Goal: Find specific page/section: Find specific page/section

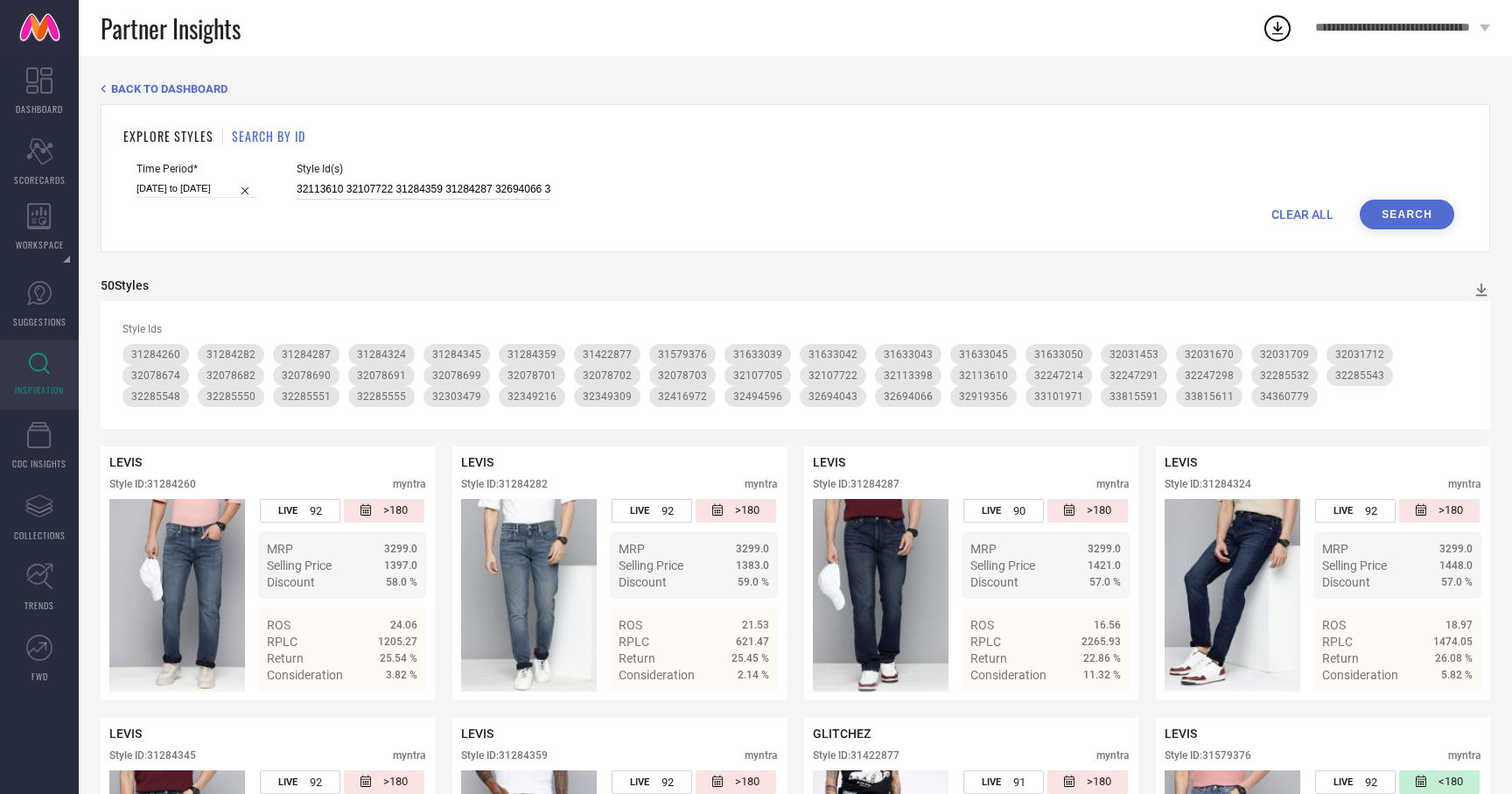
click at [395, 194] on input "32113610 32107722 31284359 31284287 32694066 32078682 32919356 31633043 3207870…" at bounding box center [423, 189] width 254 height 20
paste input "34834418 31596466 32189761 33430278 32113618 33567168 33191788 32113641 3183810…"
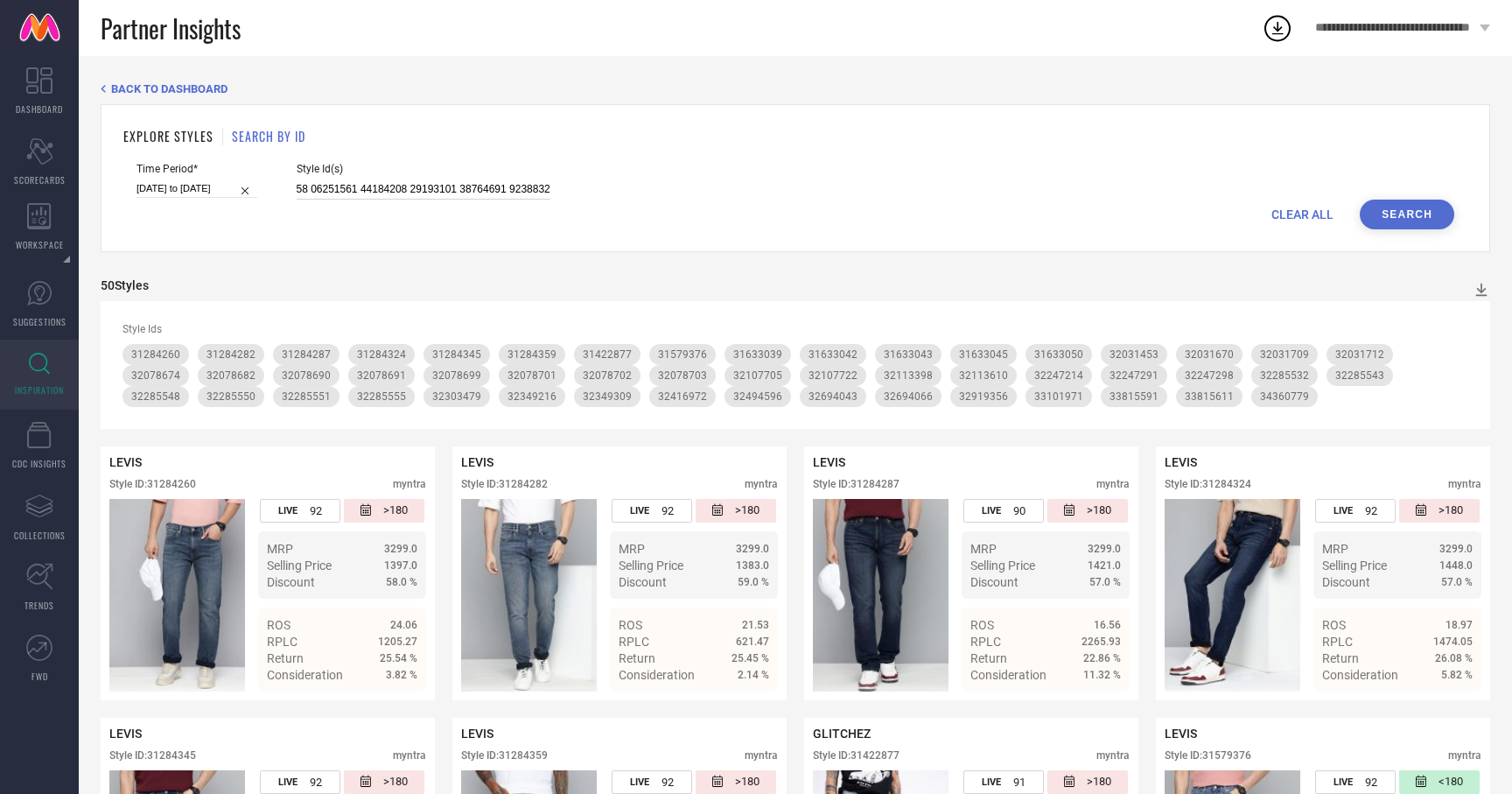
type input "34834418 31596466 32189761 33430278 32113618 33567168 33191788 32113641 3183810…"
click at [1410, 214] on button "Search" at bounding box center [1406, 214] width 94 height 30
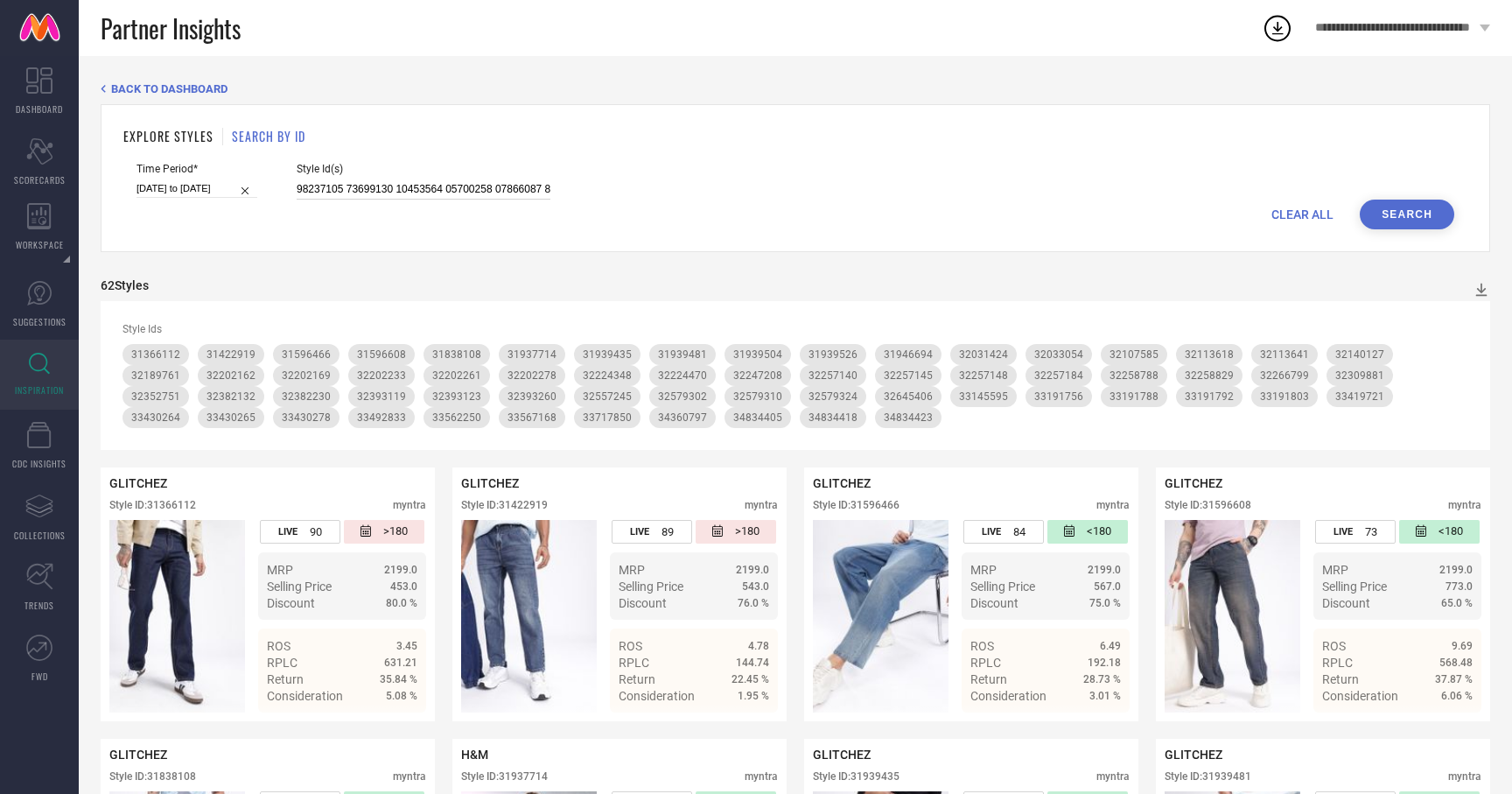
click at [365, 189] on input at bounding box center [423, 189] width 254 height 20
paste input "32224334 32321057 32285533 32771015 31649017 31596634 32226192 32733204 3142296…"
click at [1412, 226] on button "Search" at bounding box center [1406, 214] width 94 height 30
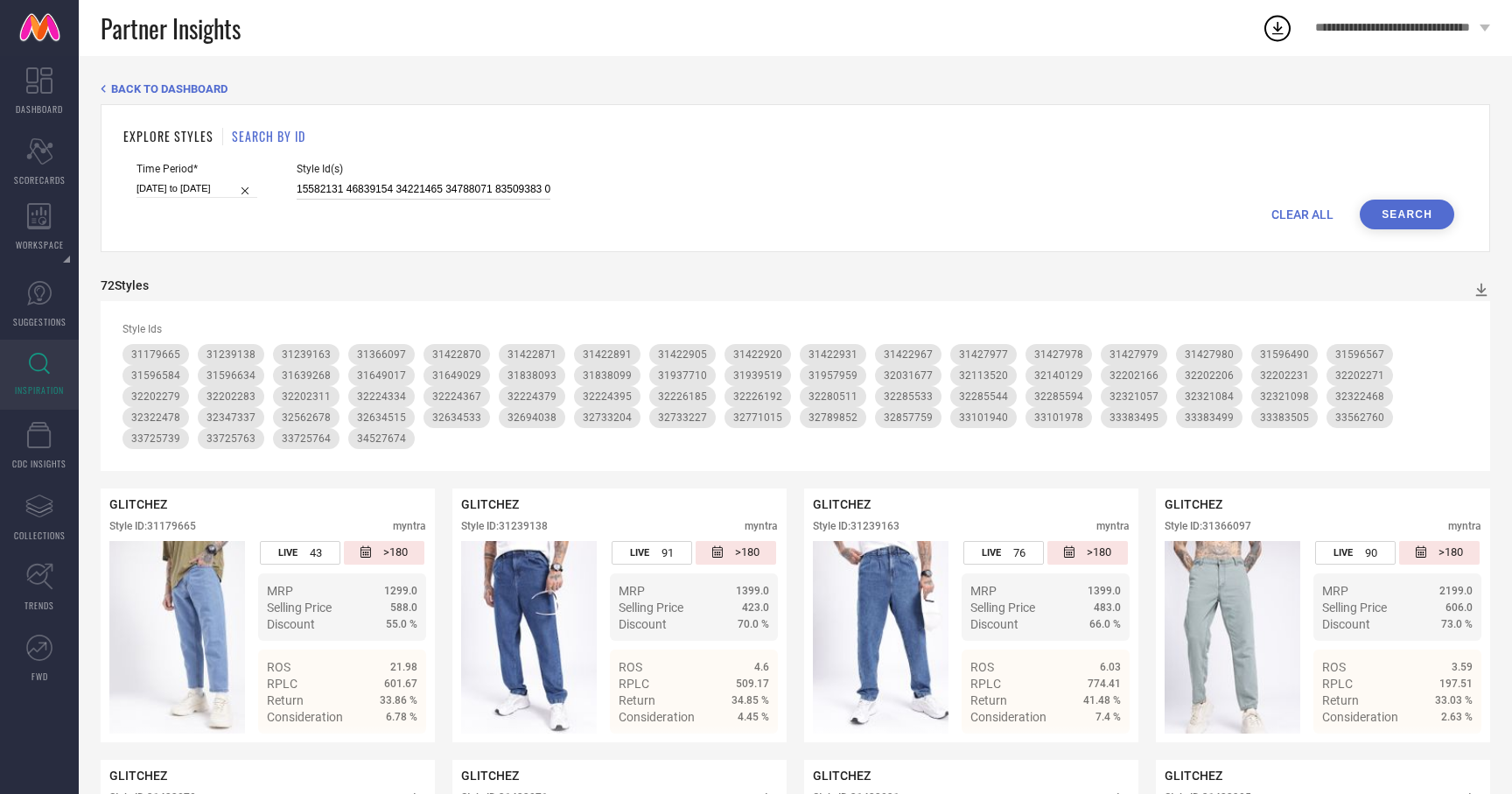
click at [335, 192] on input at bounding box center [423, 189] width 254 height 20
paste input "113610 32107722 31284359 31284287 32694066 32078682 32919356 31633043 32078701 …"
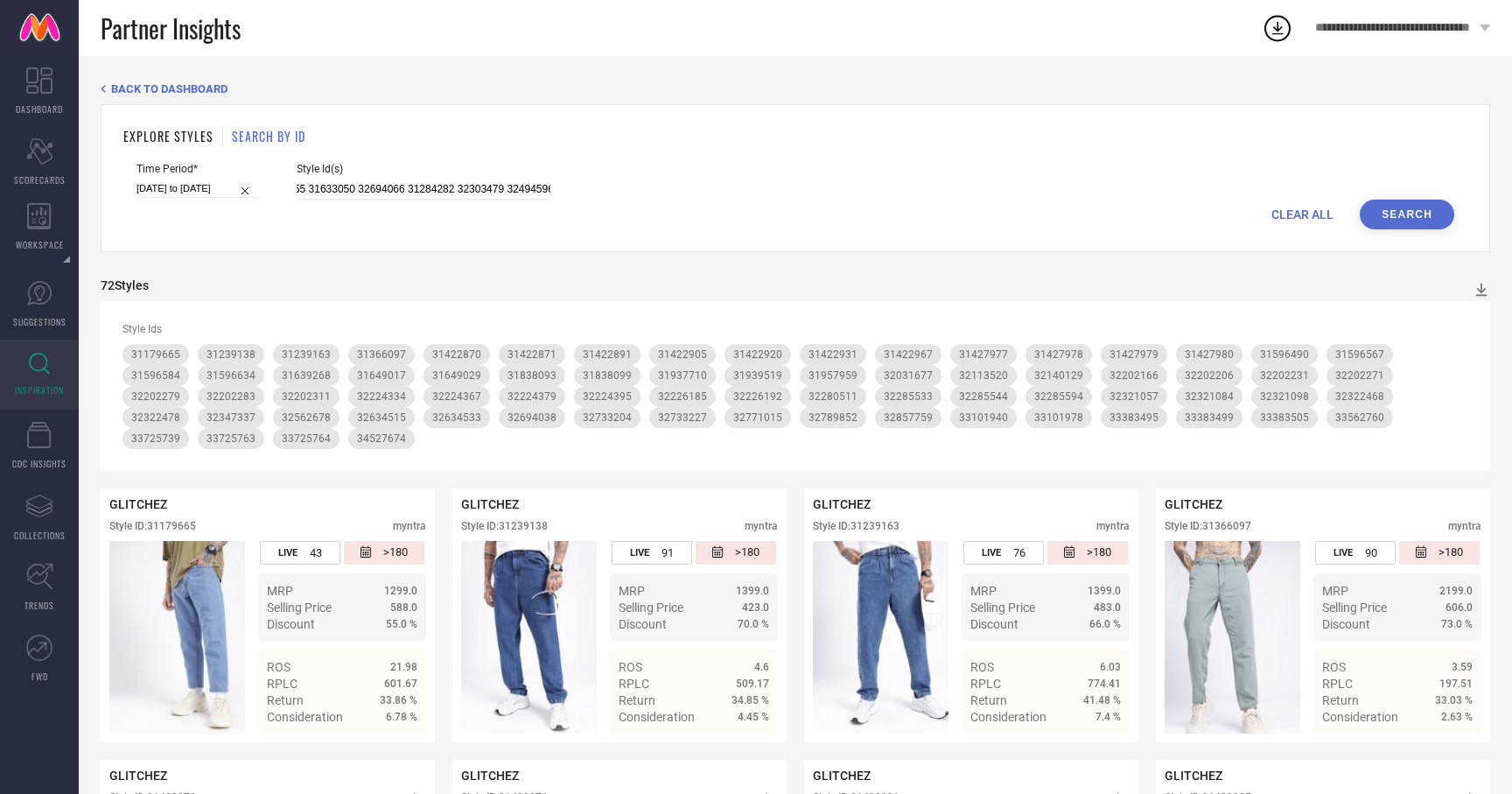
click at [1470, 210] on div "EXPLORE STYLES SEARCH BY ID Time Period* [DATE] to [DATE] Style Id(s) 32113610 …" at bounding box center [795, 178] width 1389 height 148
click at [1447, 210] on button "Search" at bounding box center [1406, 214] width 94 height 30
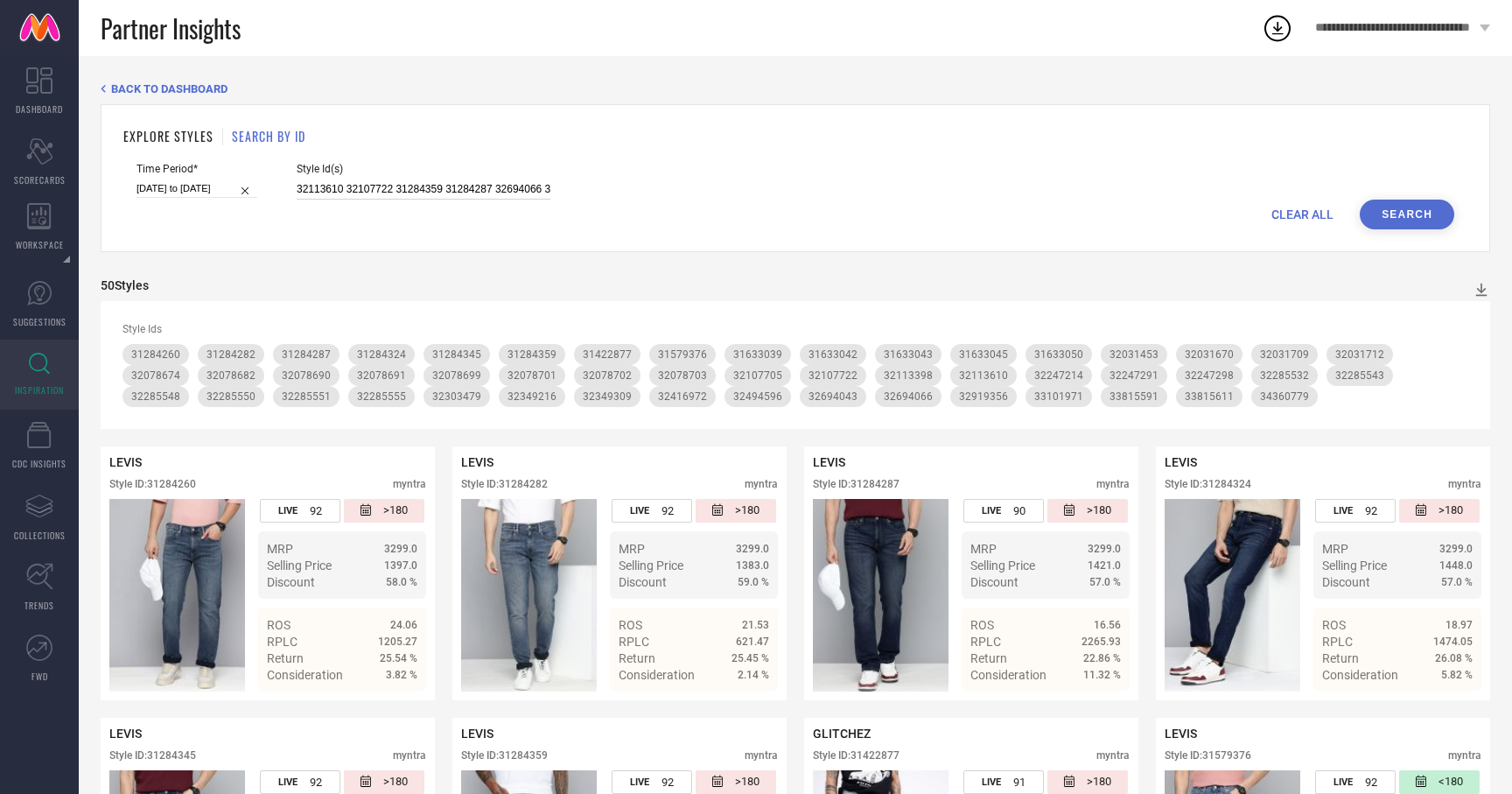
click at [330, 181] on input "32113610 32107722 31284359 31284287 32694066 32078682 32919356 31633043 3207870…" at bounding box center [423, 189] width 254 height 20
paste input "1422957 33725766 33101874 31596658 32456309 32322625 32508056 31239152 31422874…"
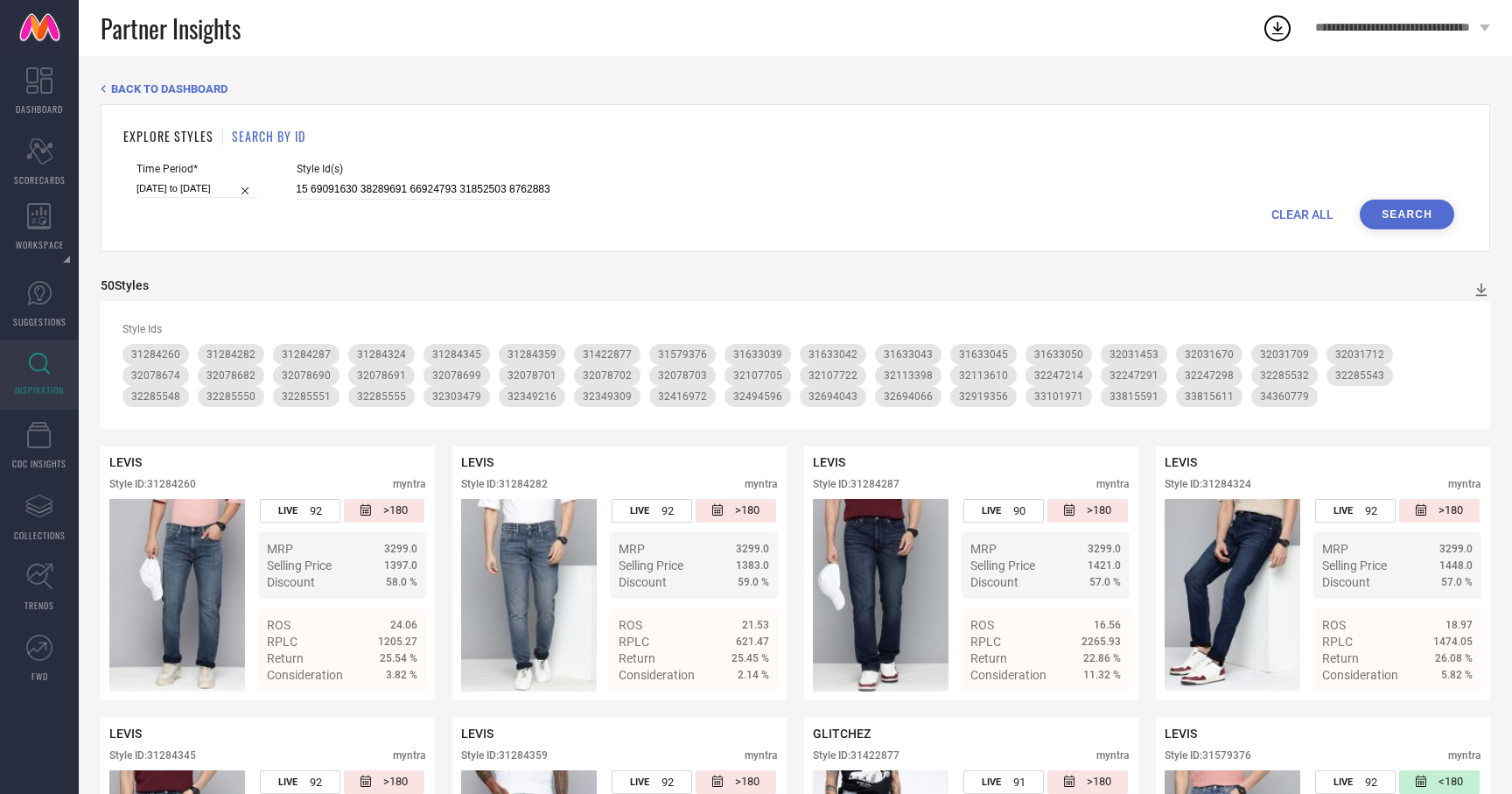
click at [1410, 205] on button "Search" at bounding box center [1406, 214] width 94 height 30
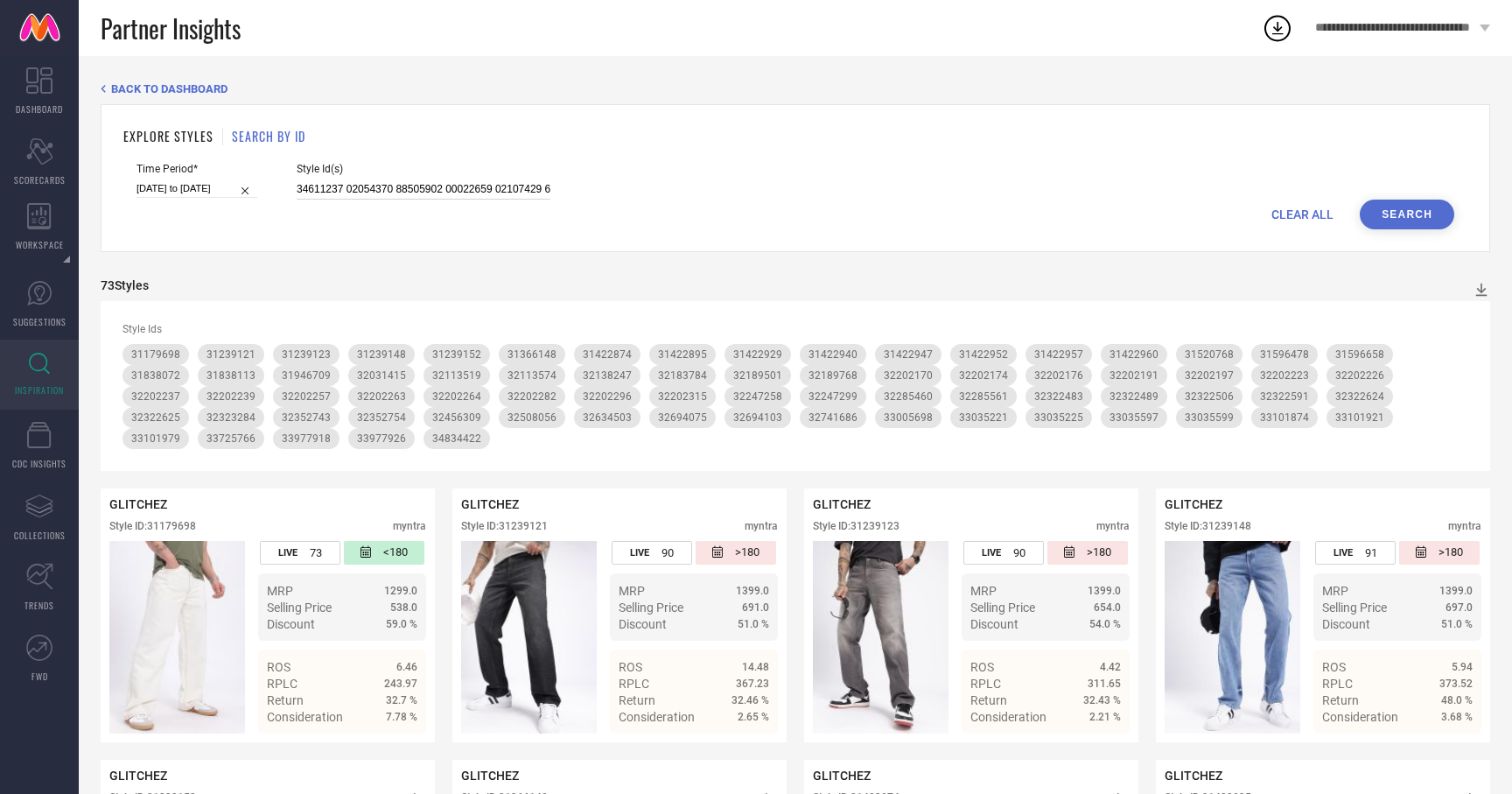
click at [328, 188] on input at bounding box center [423, 189] width 254 height 20
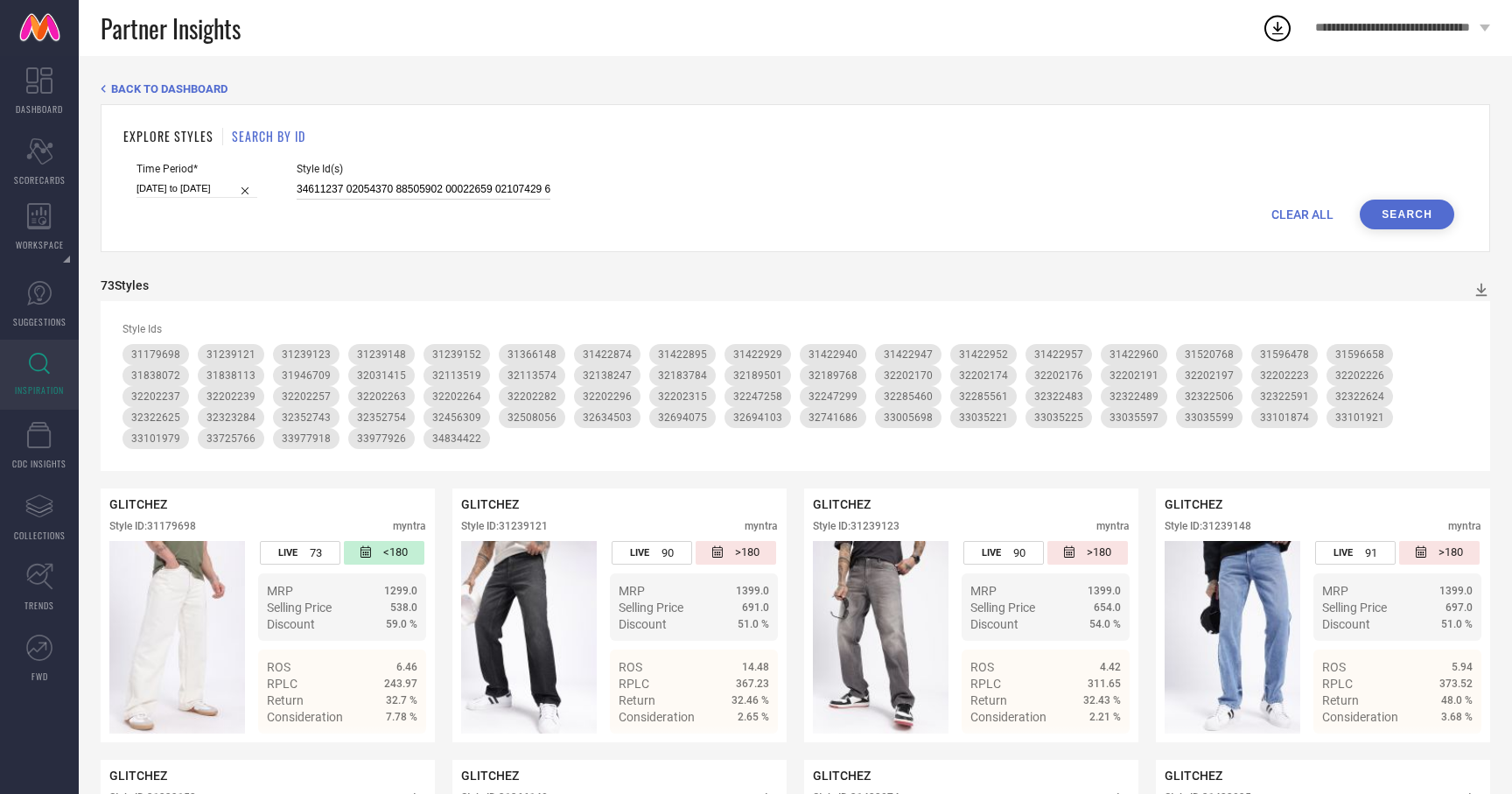
paste input "2224334 32321057 32285533 32771015 31649017 31596634 32226192 32733204 31422967…"
type input "32224334 32321057 32285533 32771015 31649017 31596634 32226192 32733204 3142296…"
click at [1391, 218] on button "Search" at bounding box center [1406, 214] width 94 height 30
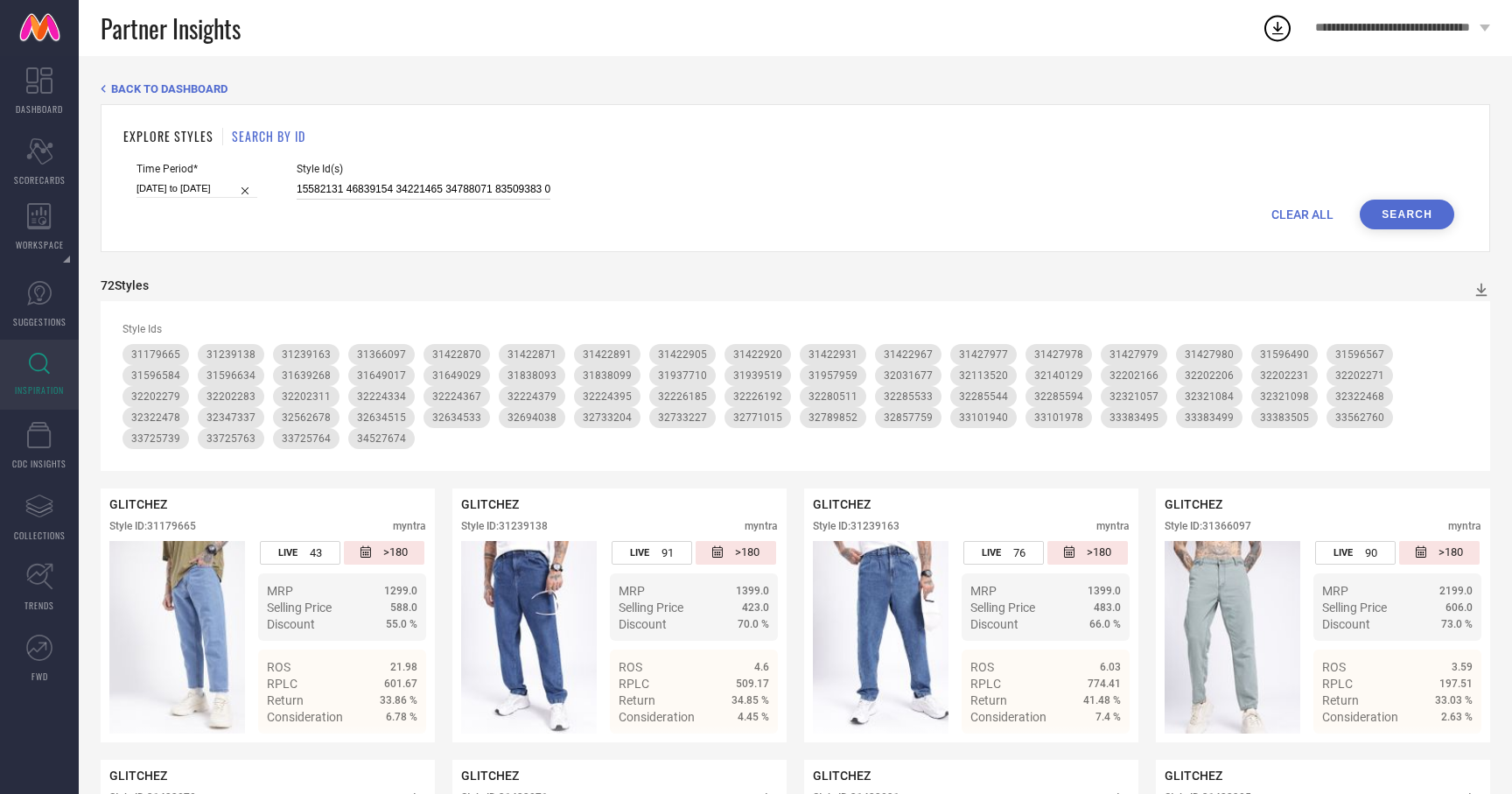
click at [382, 191] on input at bounding box center [423, 189] width 254 height 20
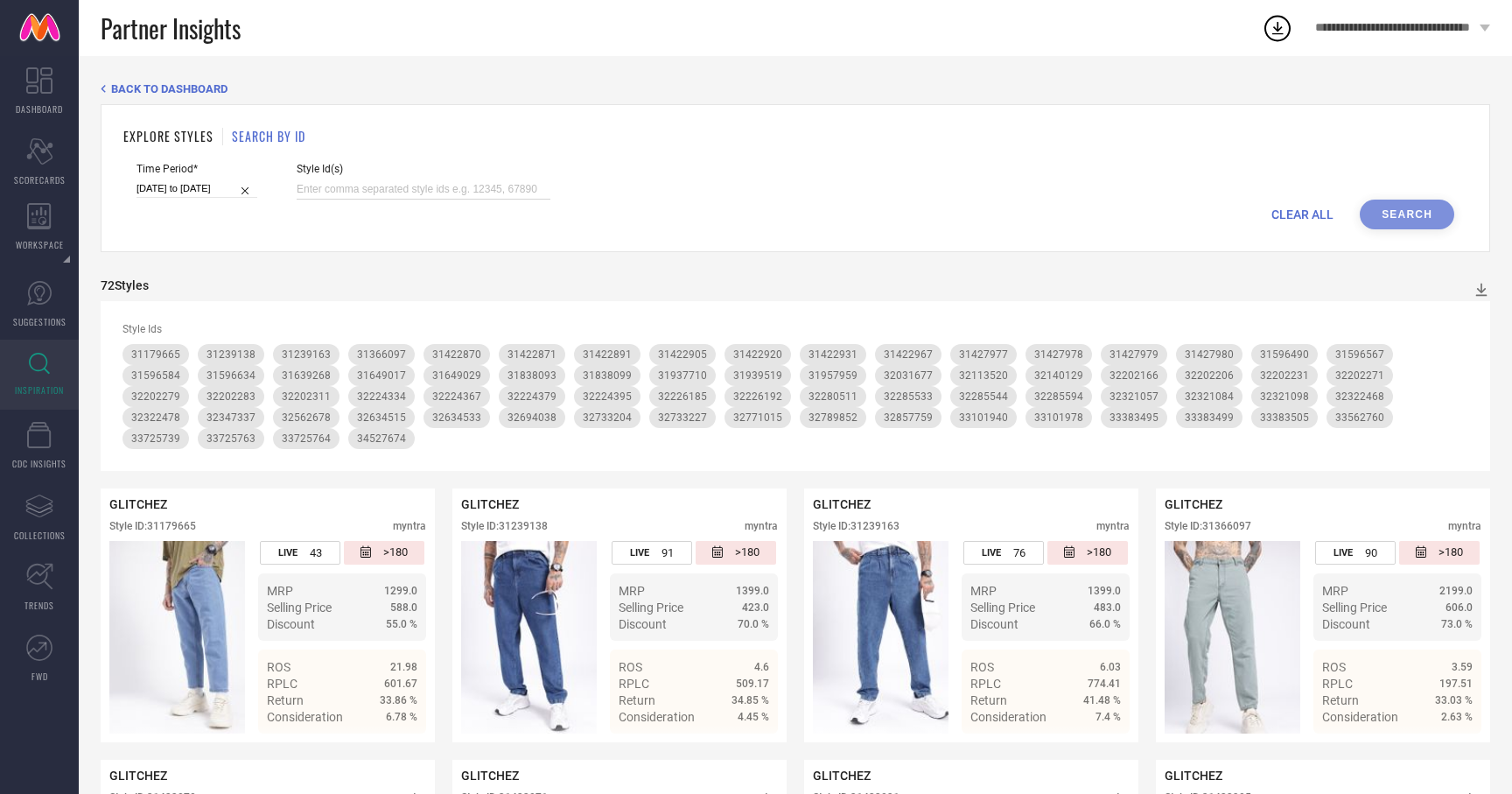
paste input "32247251 32247371 32247309 32757492 31939536 31596424 31939466 31179701 3159652…"
click at [1440, 215] on button "Search" at bounding box center [1406, 214] width 94 height 30
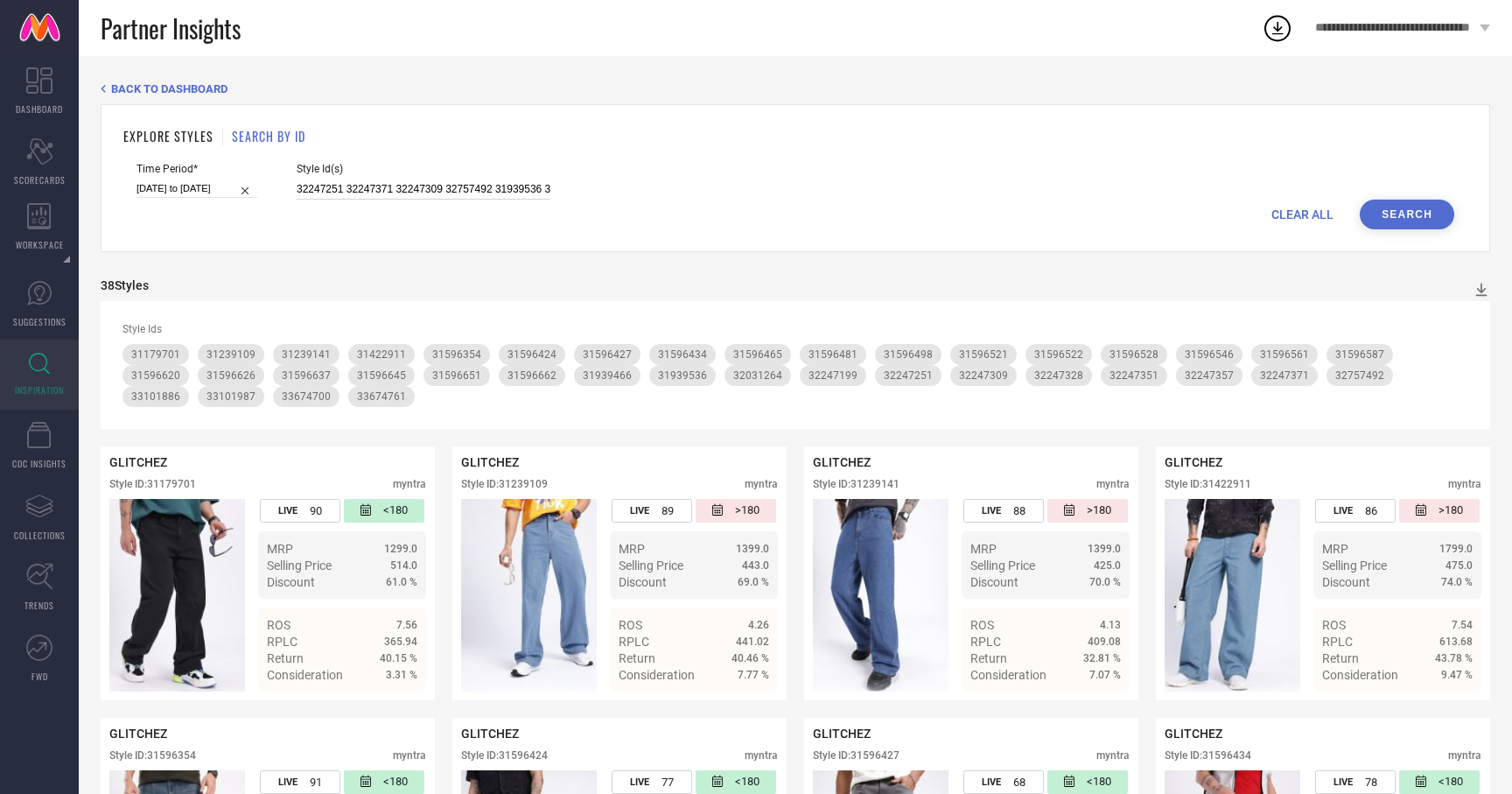
click at [406, 185] on input "32247251 32247371 32247309 32757492 31939536 31596424 31939466 31179701 3159652…" at bounding box center [423, 189] width 254 height 20
paste input "1596576 33562746 31596445 31596541 32323292 32202314 31596339 33562746 32202308…"
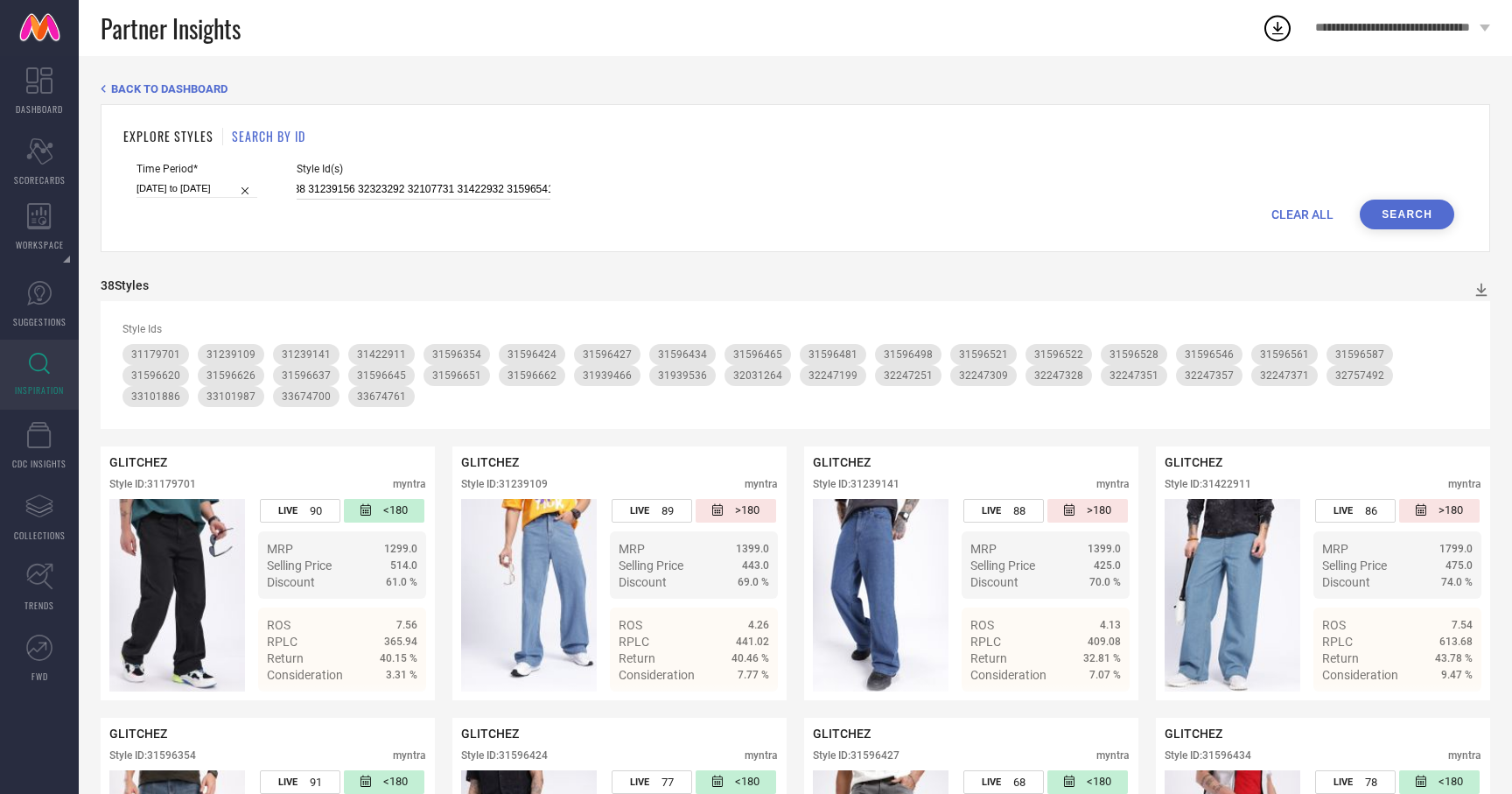
type input "31596576 33562746 31596445 31596541 32323292 32202314 31596339 33562746 3220230…"
click at [1381, 219] on button "Search" at bounding box center [1406, 214] width 94 height 30
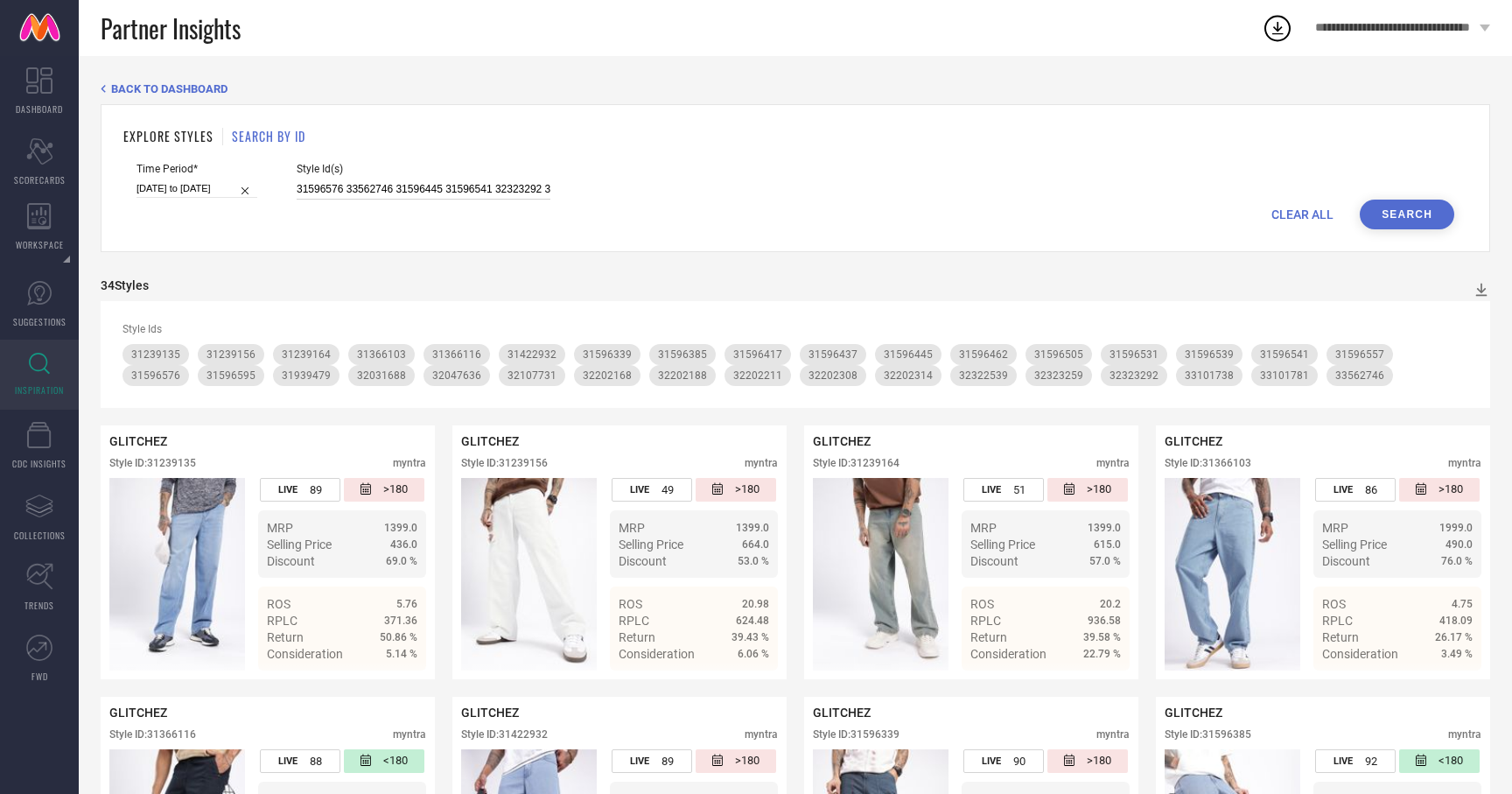
click at [397, 196] on input "31596576 33562746 31596445 31596541 32323292 32202314 31596339 33562746 3220230…" at bounding box center [423, 189] width 254 height 20
paste input "31981708 32694076 33475211 33780565 33383497 31633040 31633041 33383497 3347521…"
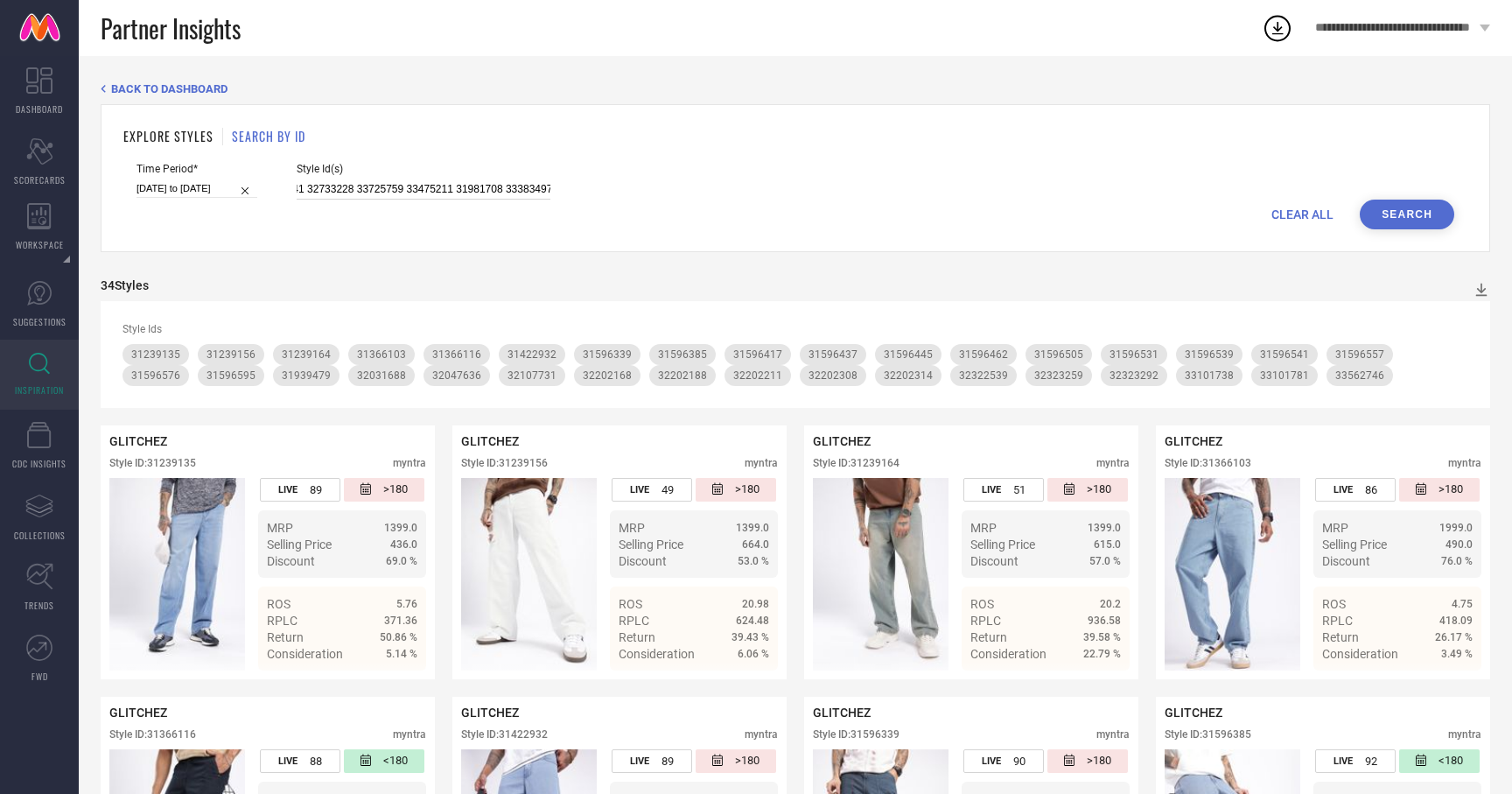
type input "31981708 32694076 33475211 33780565 33383497 31633040 31633041 33383497 3347521…"
click at [1407, 214] on button "Search" at bounding box center [1406, 214] width 94 height 30
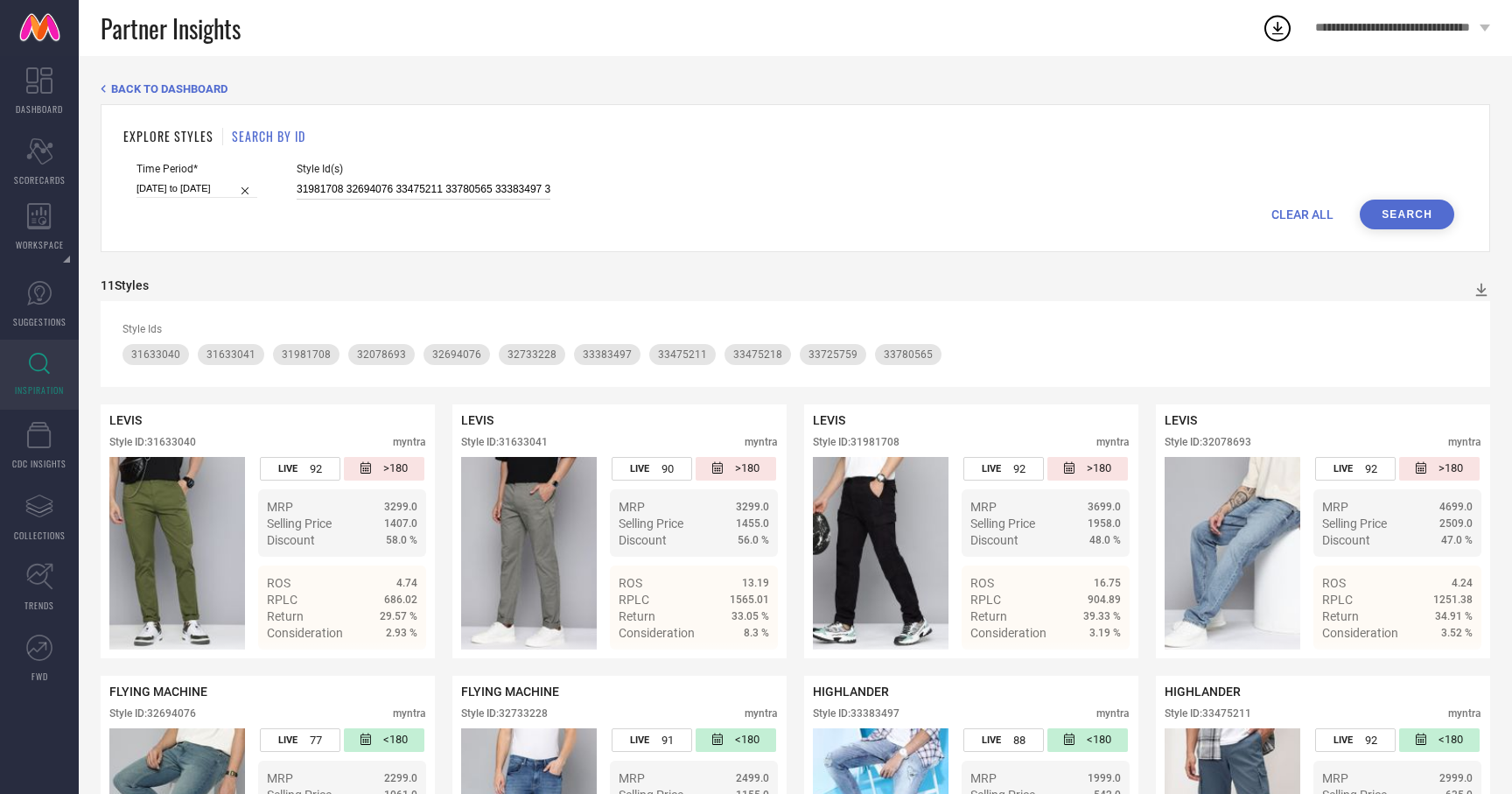
click at [388, 185] on input "31981708 32694076 33475211 33780565 33383497 31633040 31633041 33383497 3347521…" at bounding box center [423, 189] width 254 height 20
paste input "34093861 32221071 32321818 32321818 32294537 32221071 33191126 33567061 3214012…"
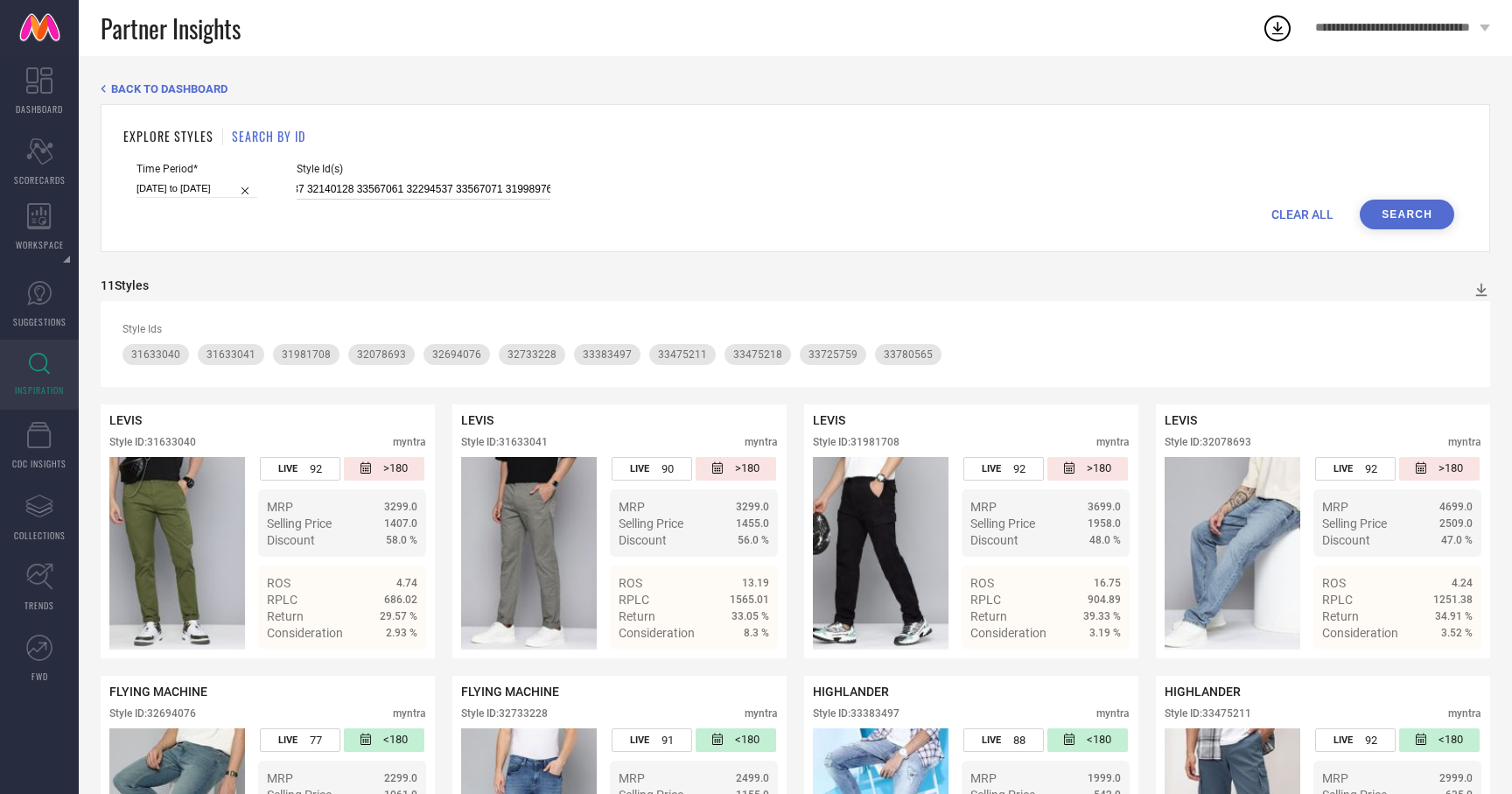
type input "34093861 32221071 32321818 32321818 32294537 32221071 33191126 33567061 3214012…"
click at [1424, 212] on button "Search" at bounding box center [1406, 214] width 94 height 30
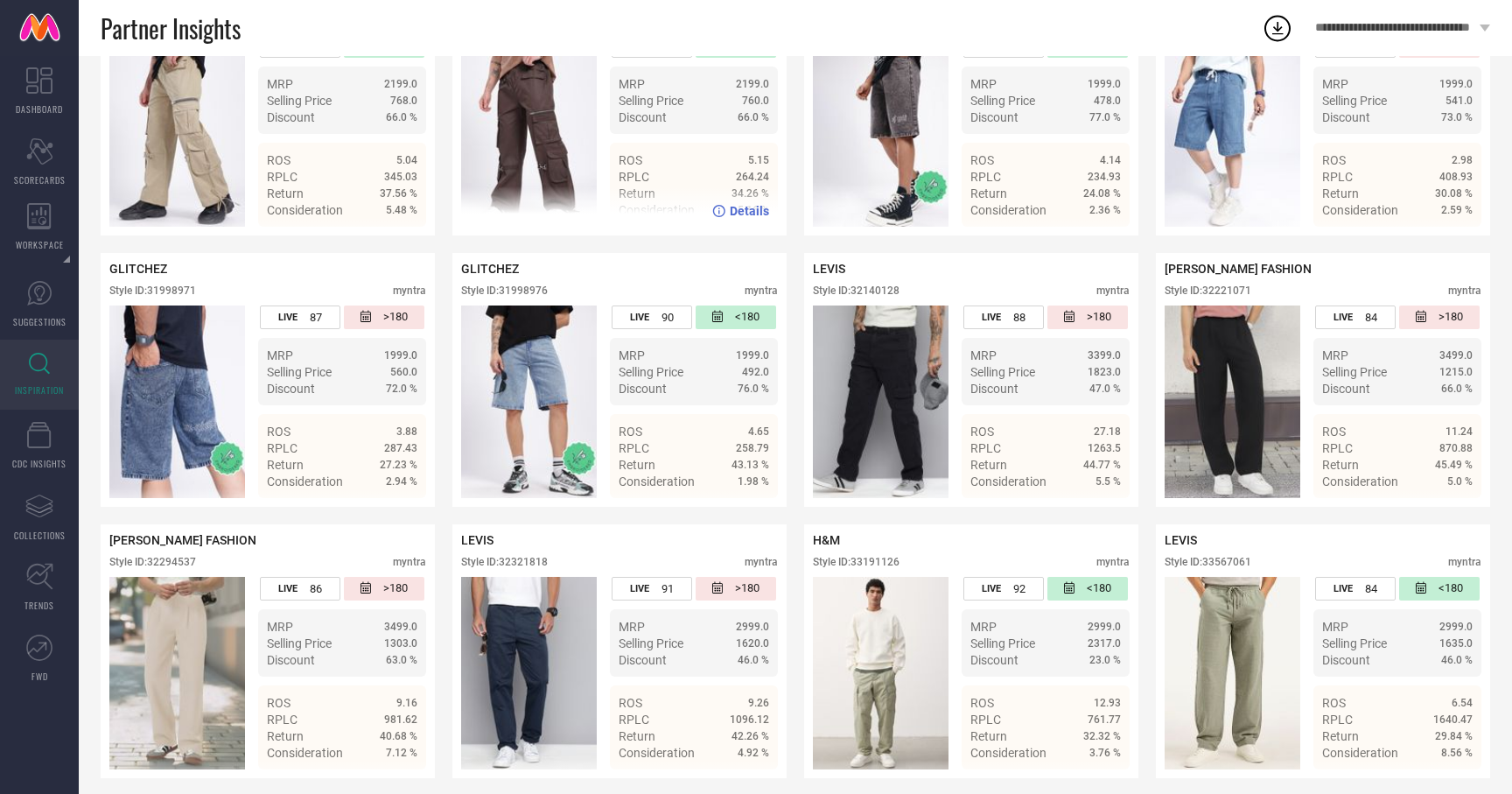
scroll to position [706, 0]
